Goal: Task Accomplishment & Management: Manage account settings

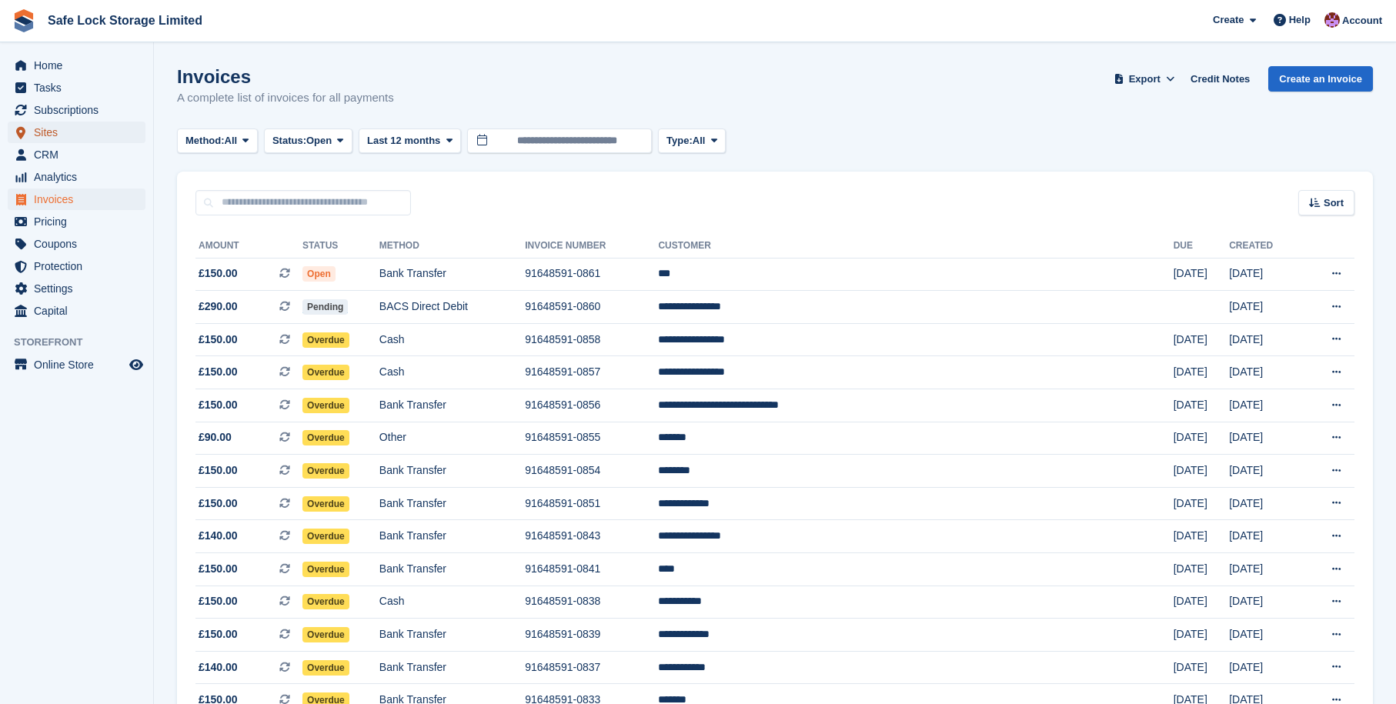
click at [69, 131] on span "Sites" at bounding box center [80, 133] width 92 height 22
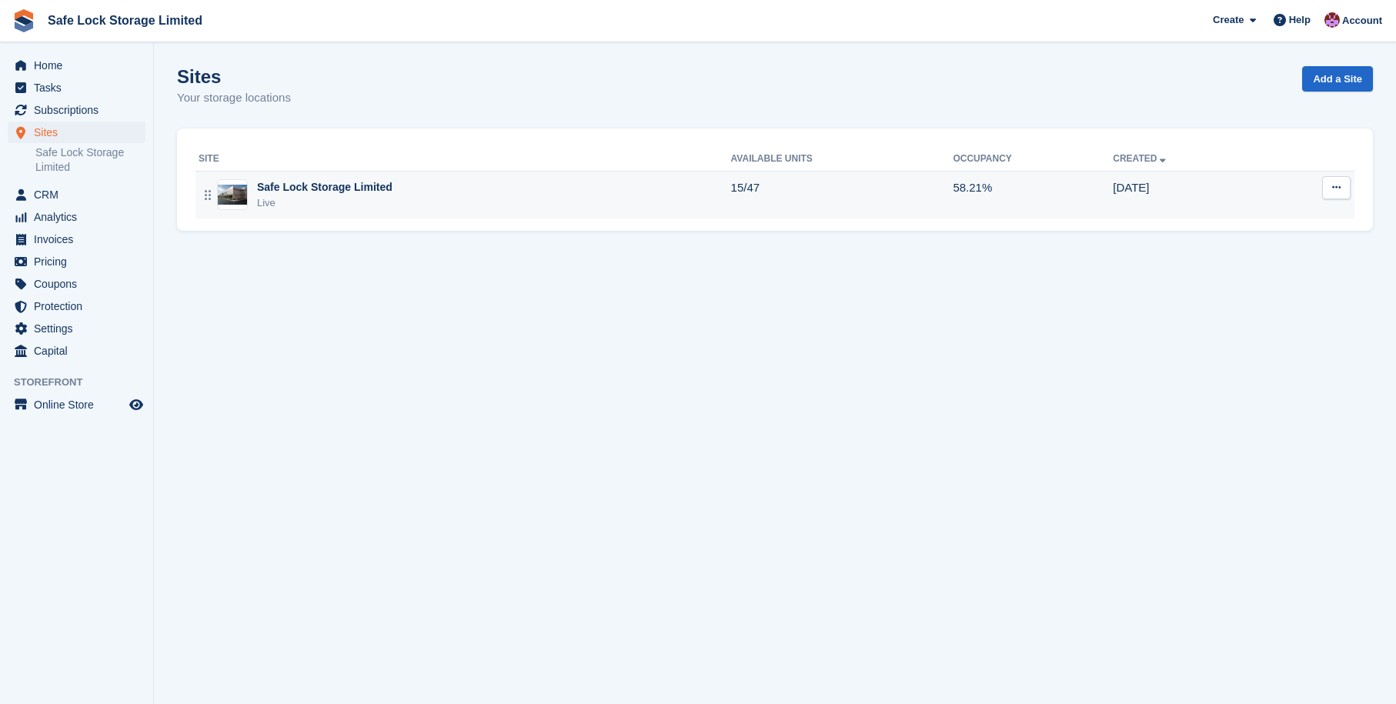
click at [420, 184] on div "Safe Lock Storage Limited Live" at bounding box center [465, 195] width 533 height 32
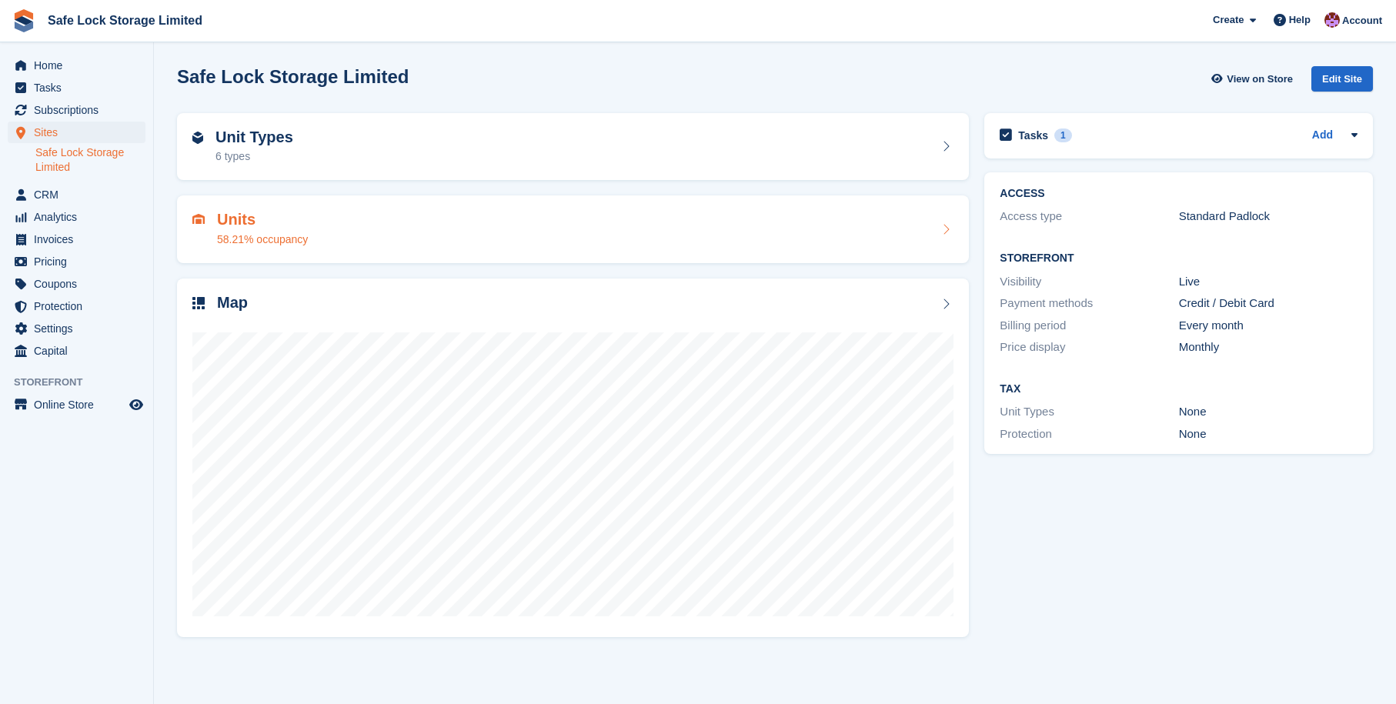
click at [449, 233] on div "Units 58.21% occupancy" at bounding box center [572, 229] width 761 height 37
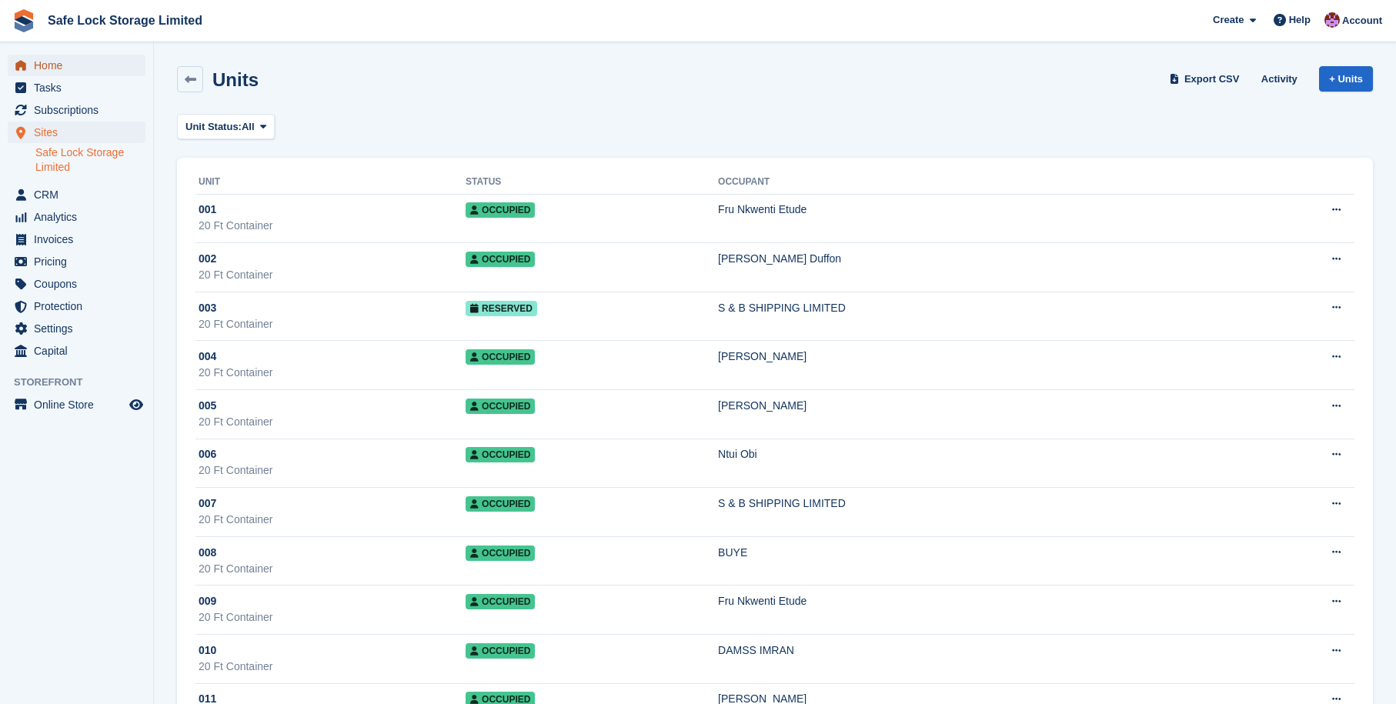
click at [69, 66] on span "Home" at bounding box center [80, 66] width 92 height 22
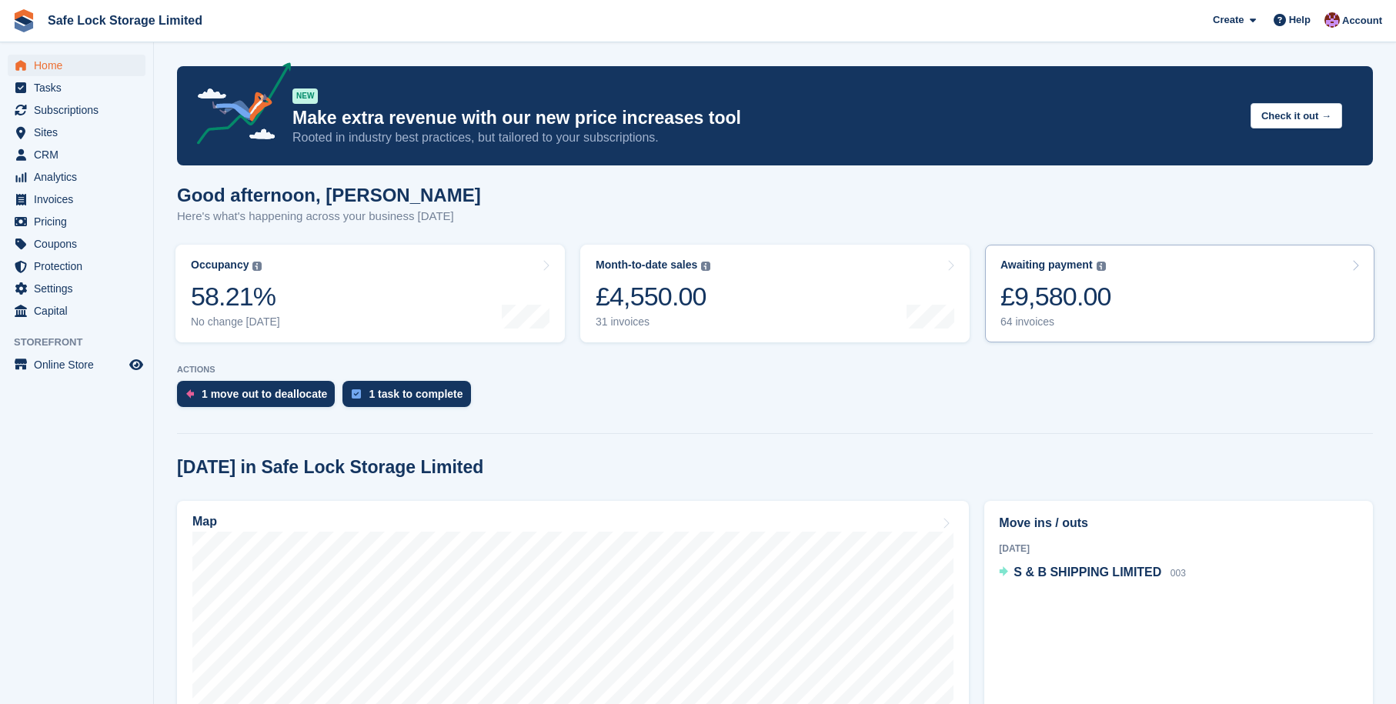
click at [1089, 276] on div "Awaiting payment The total outstanding balance on all open invoices. £9,580.00 …" at bounding box center [1056, 294] width 111 height 70
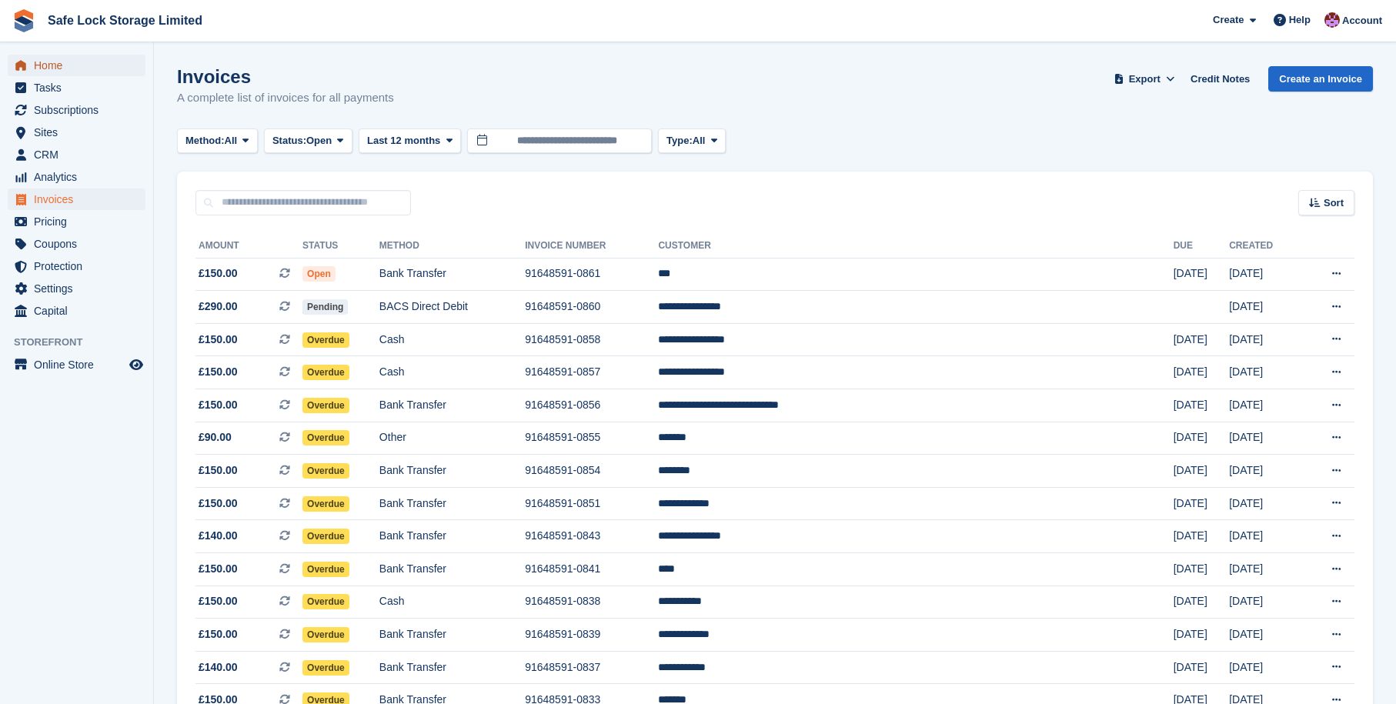
click at [75, 64] on span "Home" at bounding box center [80, 66] width 92 height 22
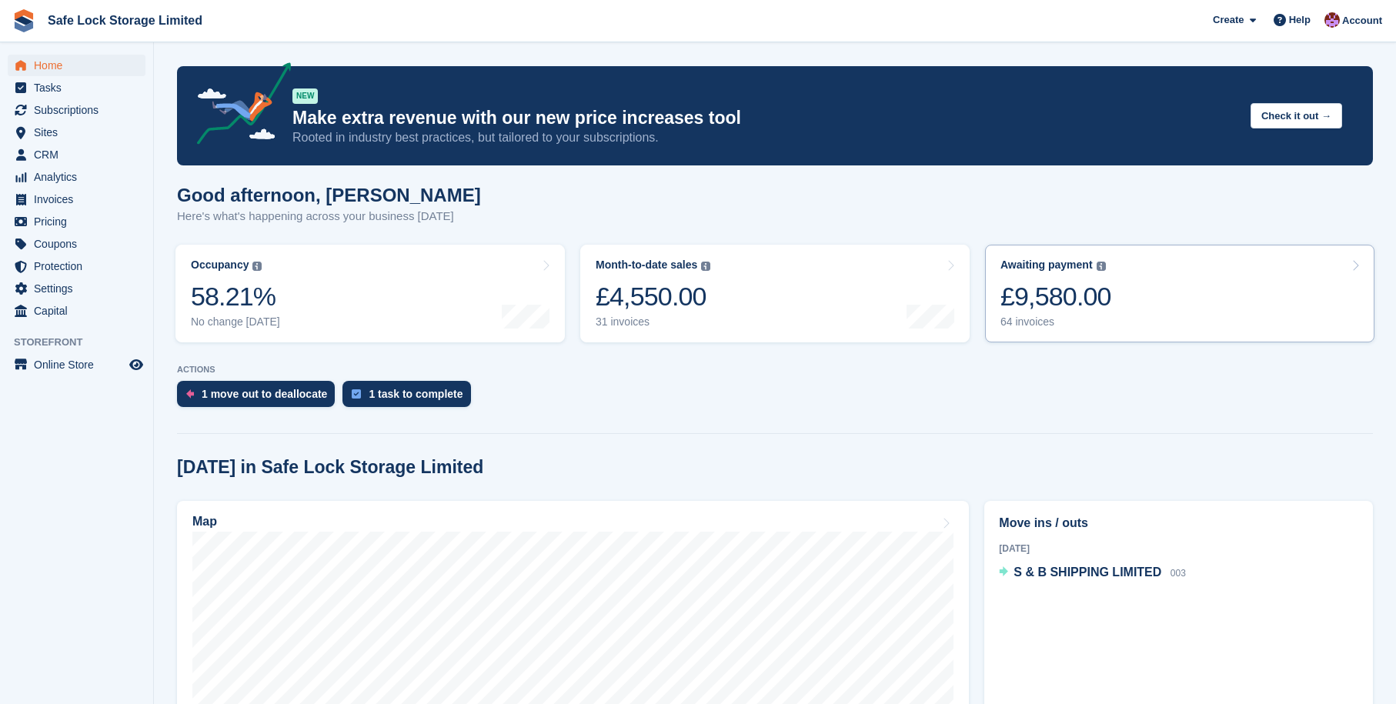
click at [1112, 309] on div "£9,580.00" at bounding box center [1056, 297] width 111 height 32
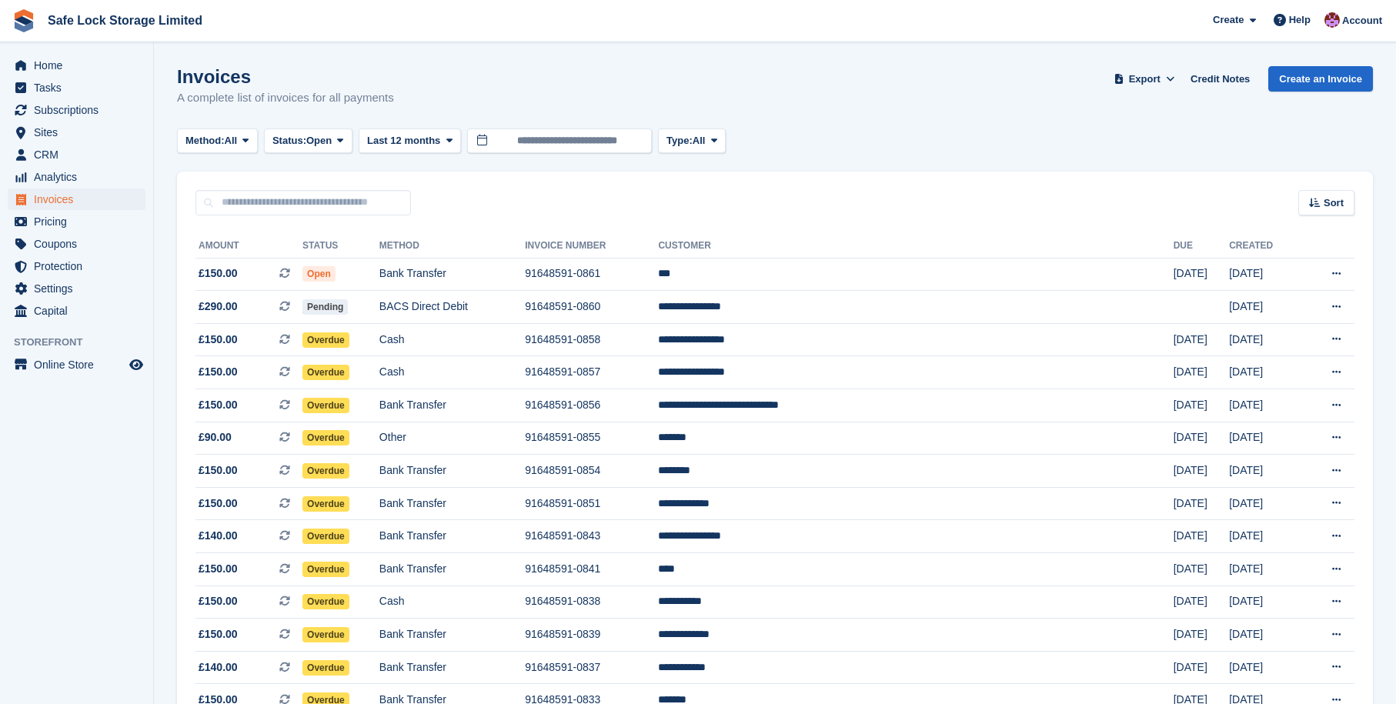
click at [1174, 309] on td at bounding box center [1201, 307] width 55 height 33
click at [65, 155] on span "CRM" at bounding box center [80, 155] width 92 height 22
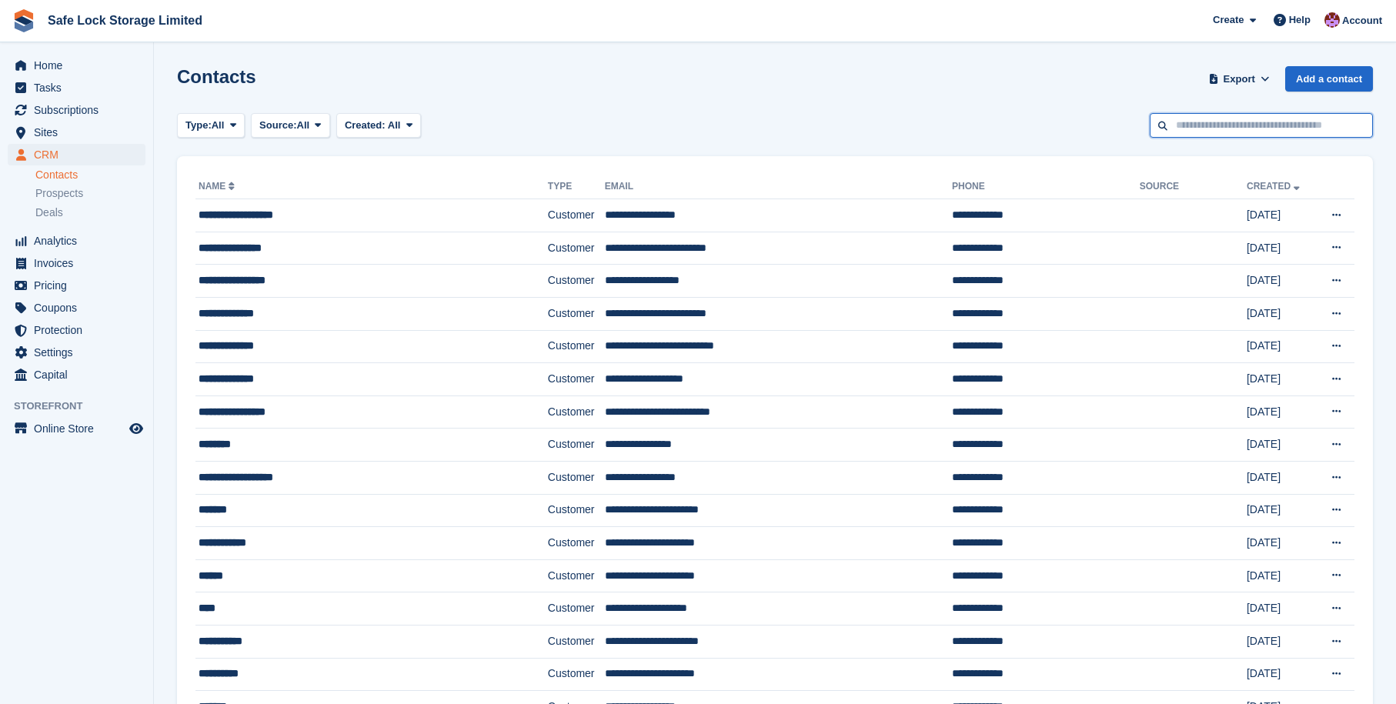
click at [1217, 131] on input "text" at bounding box center [1261, 125] width 223 height 25
click at [1168, 122] on input "***" at bounding box center [1261, 125] width 223 height 25
click at [1236, 121] on input "***" at bounding box center [1261, 125] width 223 height 25
type input "***"
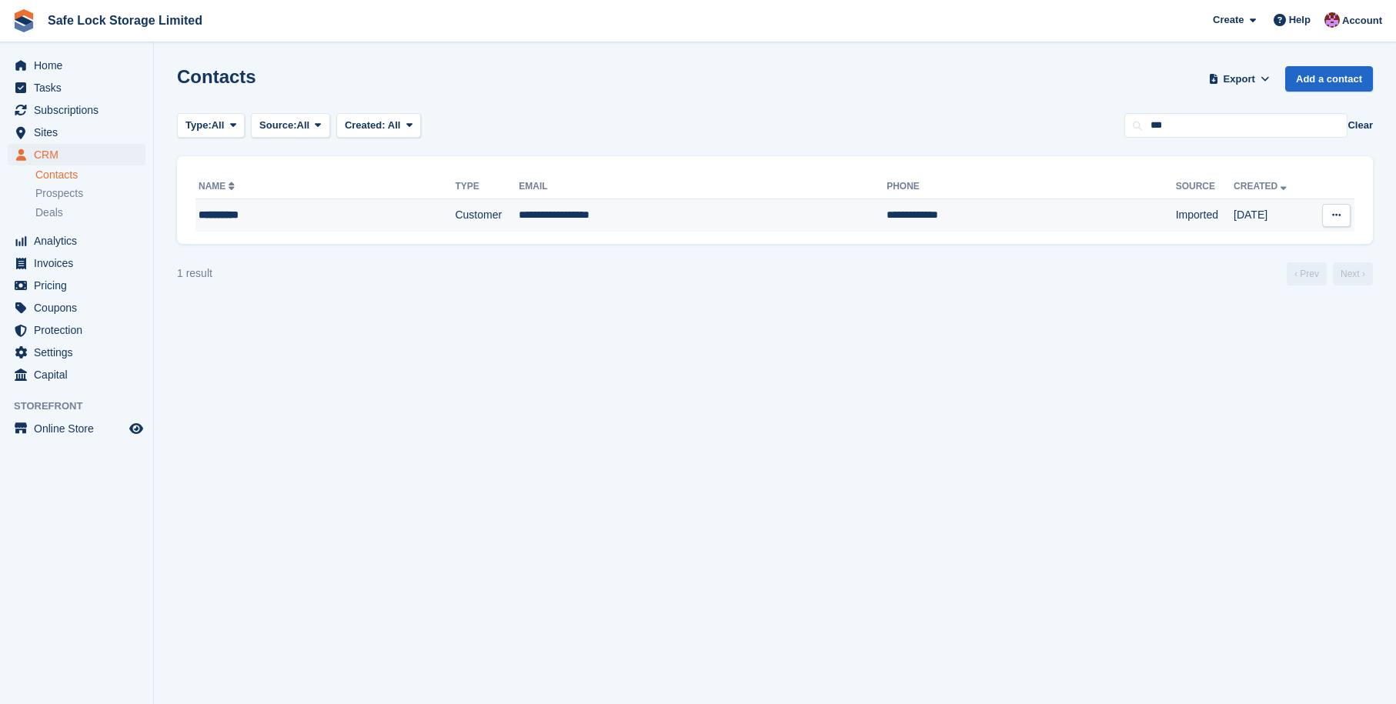
click at [720, 205] on td "**********" at bounding box center [703, 215] width 368 height 32
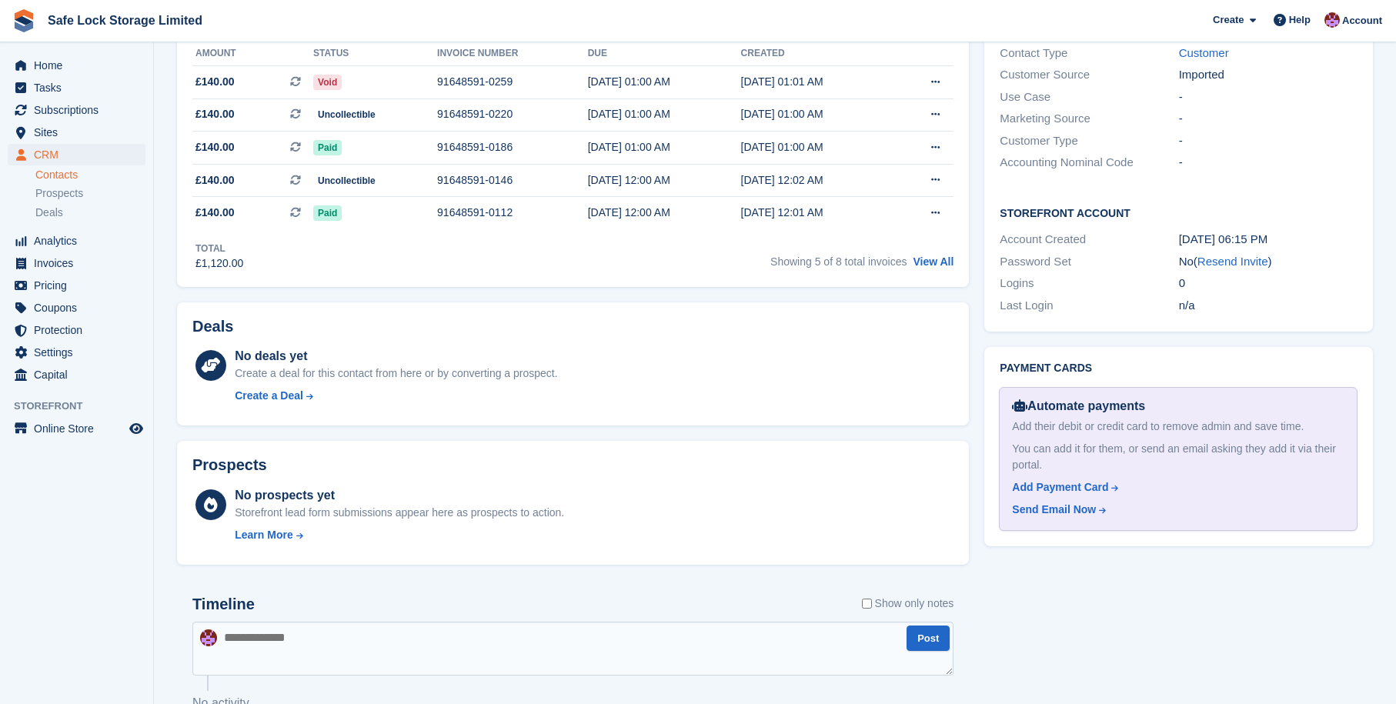
scroll to position [459, 0]
click at [938, 261] on link "View All" at bounding box center [933, 260] width 41 height 12
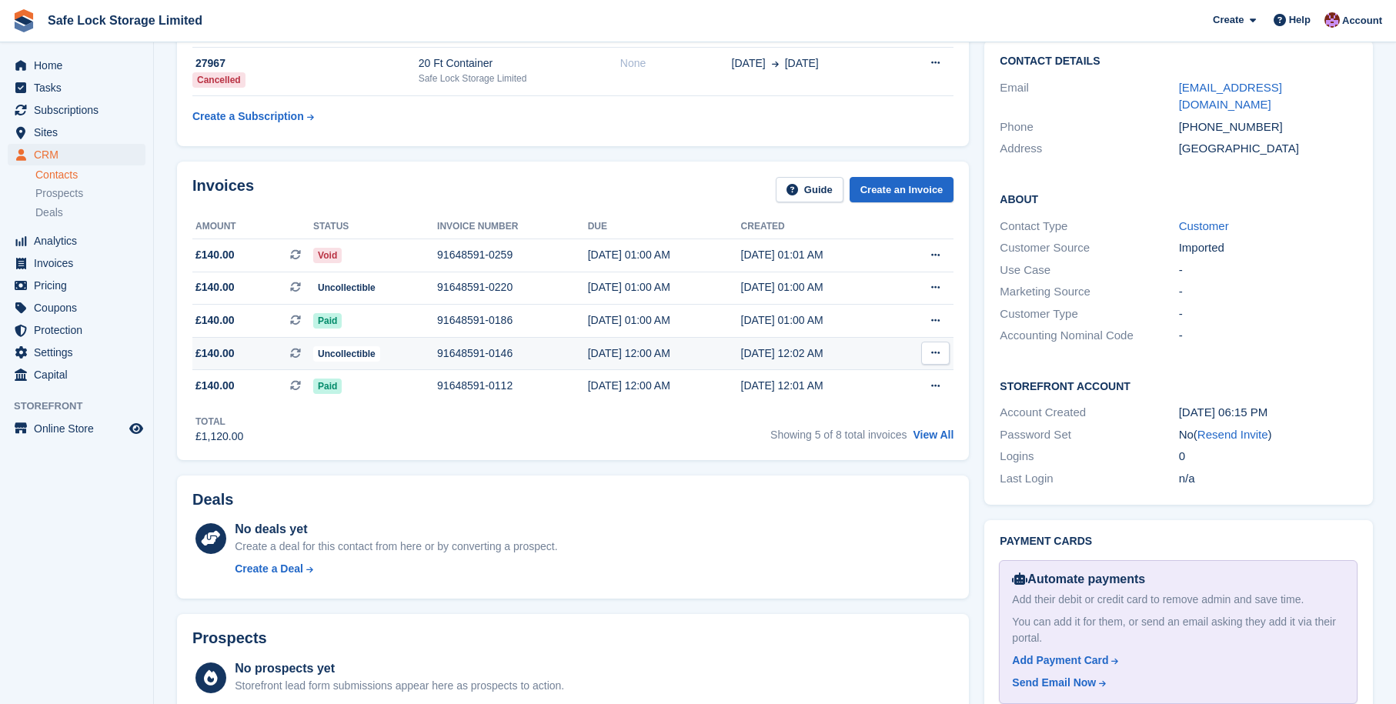
scroll to position [283, 0]
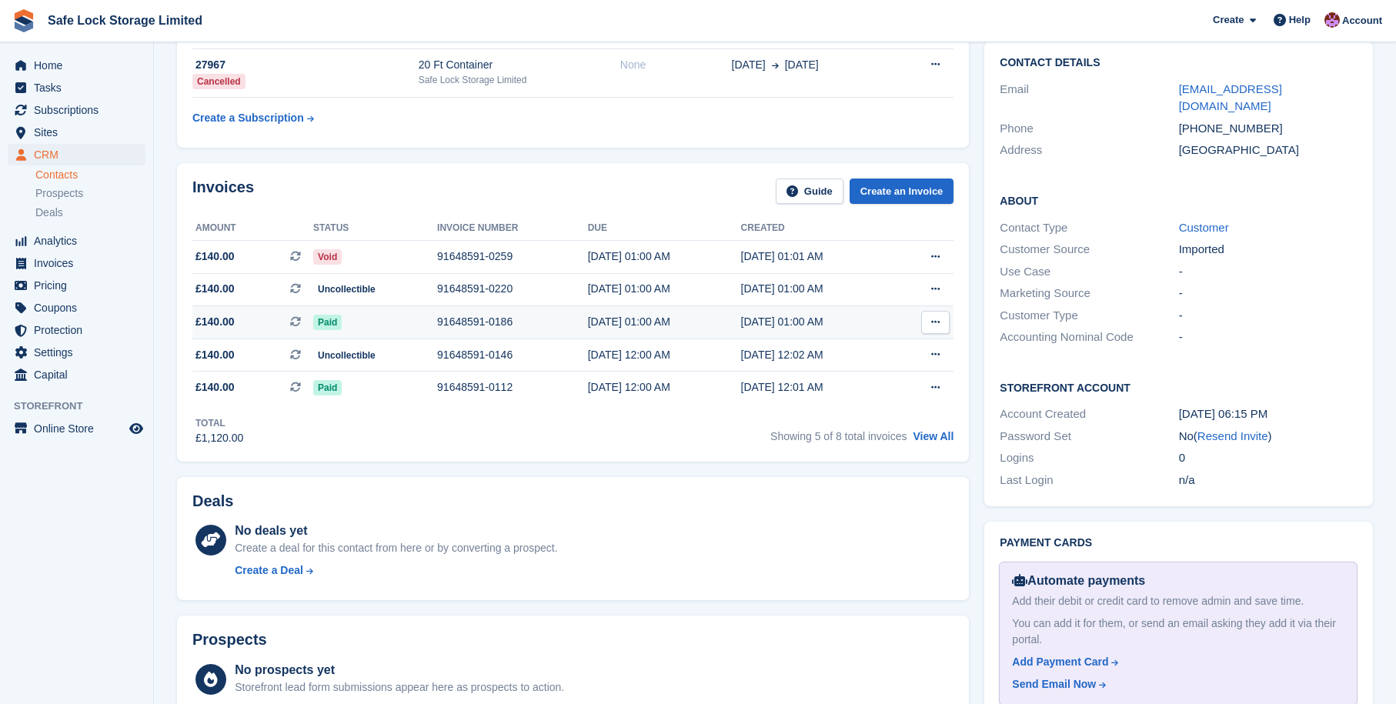
click at [609, 327] on div "04 Apr, 01:00 AM" at bounding box center [664, 322] width 153 height 16
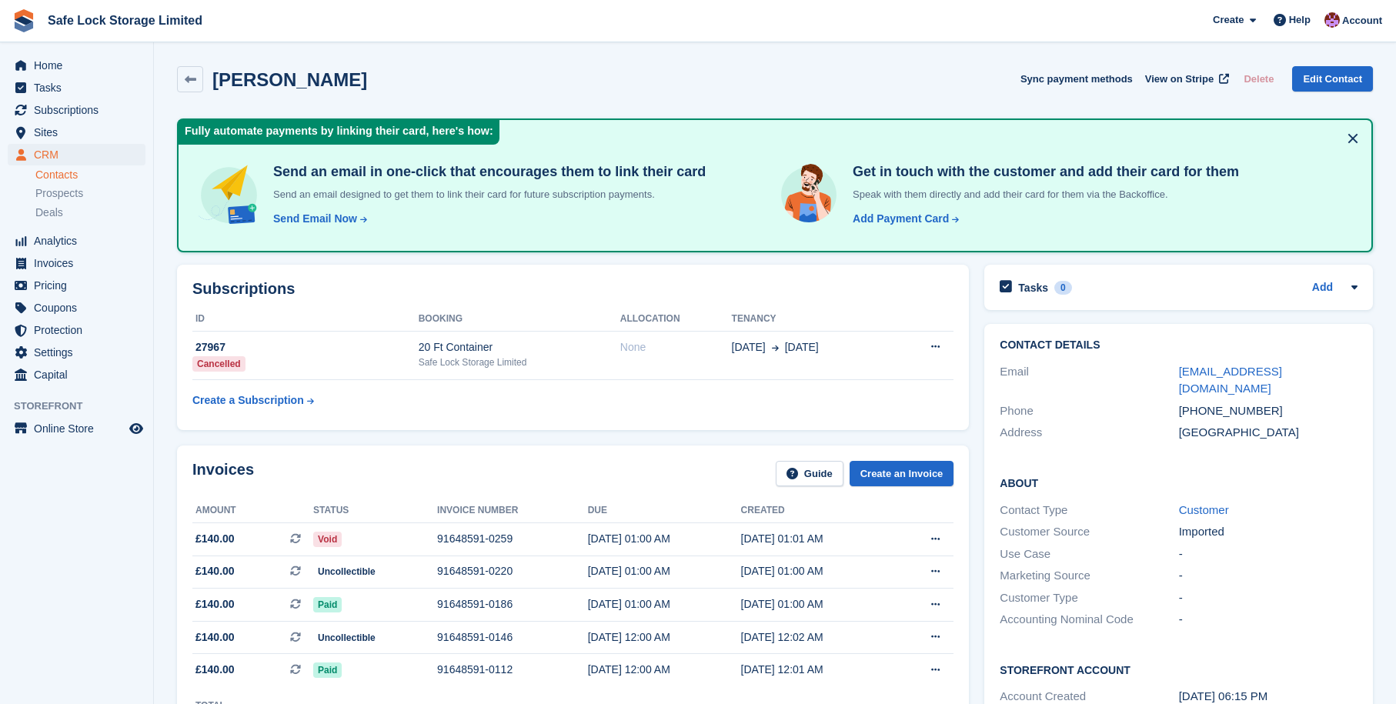
scroll to position [283, 0]
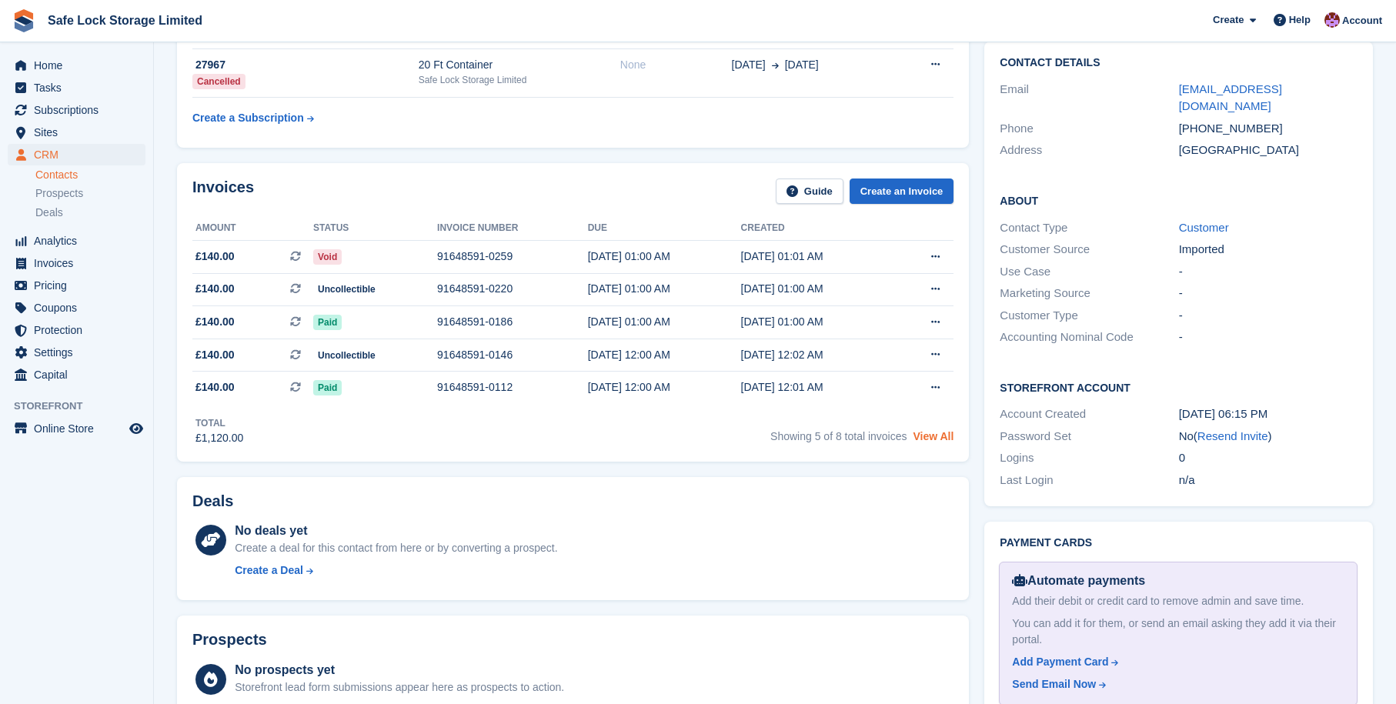
click at [926, 443] on link "View All" at bounding box center [933, 436] width 41 height 12
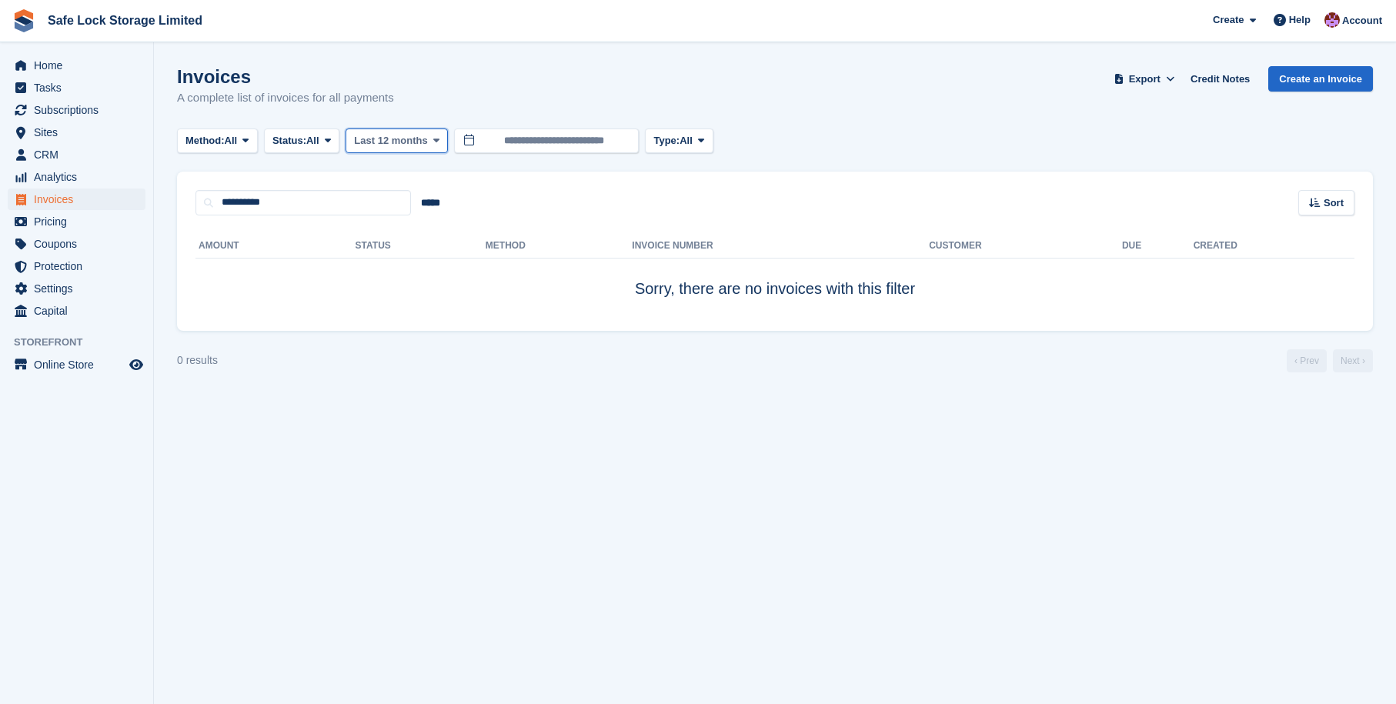
click at [390, 139] on span "Last 12 months" at bounding box center [390, 140] width 73 height 15
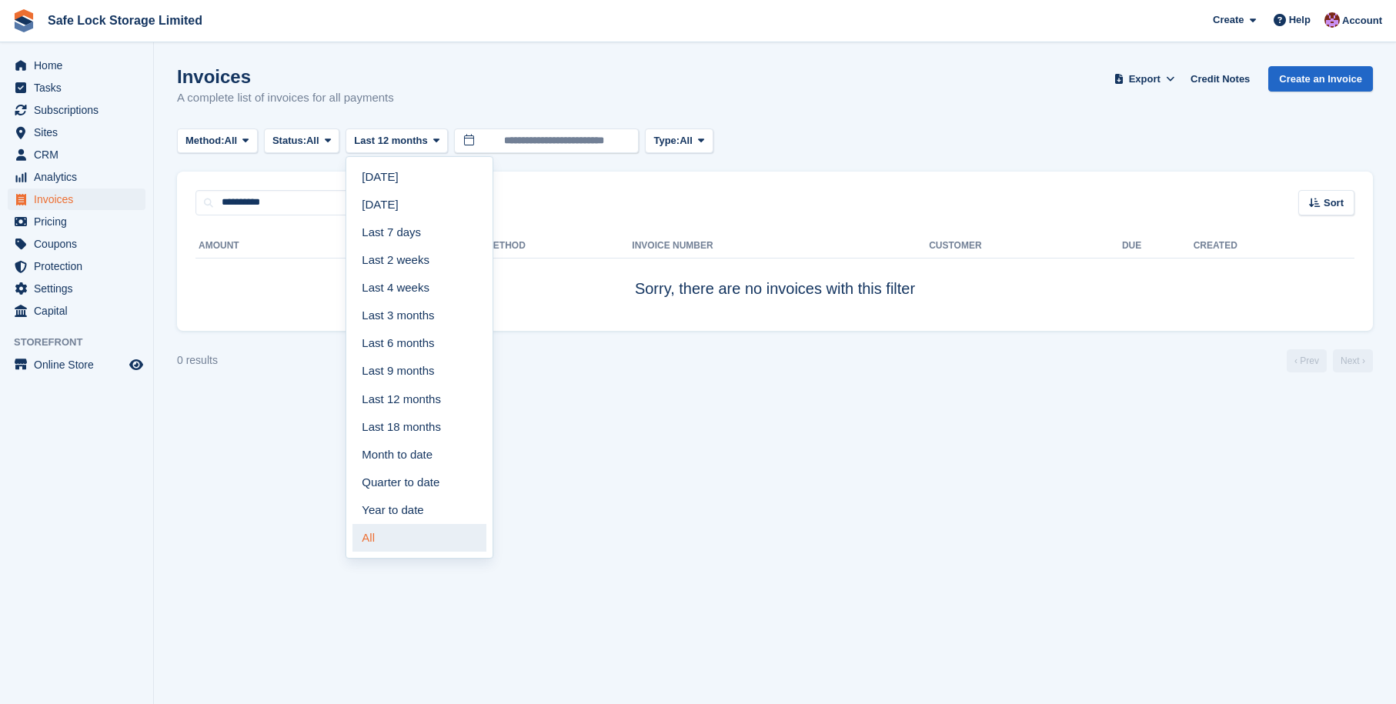
click at [404, 539] on link "All" at bounding box center [420, 538] width 134 height 28
